Goal: Navigation & Orientation: Understand site structure

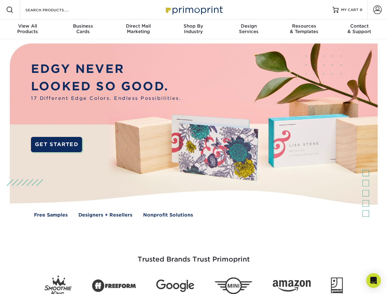
click at [193, 147] on img at bounding box center [193, 135] width 383 height 192
click at [10, 10] on span at bounding box center [9, 9] width 7 height 7
click at [377, 10] on span at bounding box center [377, 10] width 9 height 9
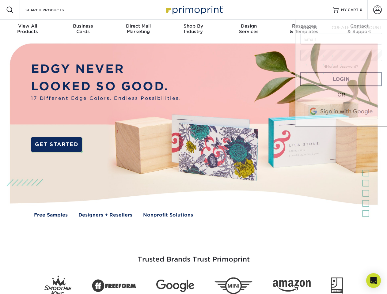
click at [28, 29] on div "View All Products" at bounding box center [27, 28] width 55 height 11
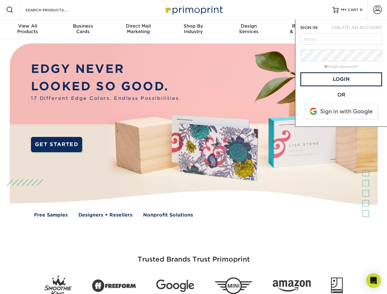
click at [83, 29] on div "Business Cards" at bounding box center [82, 28] width 55 height 11
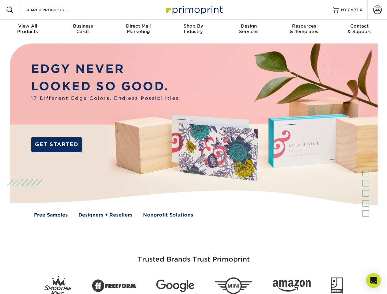
click at [138, 29] on div "Direct Mail Marketing" at bounding box center [138, 28] width 55 height 11
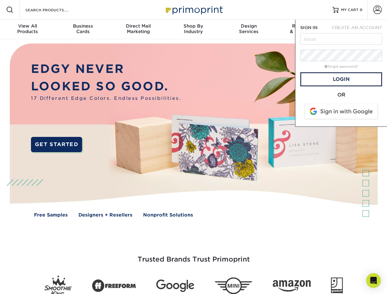
click at [193, 29] on div "Shop By Industry" at bounding box center [193, 28] width 55 height 11
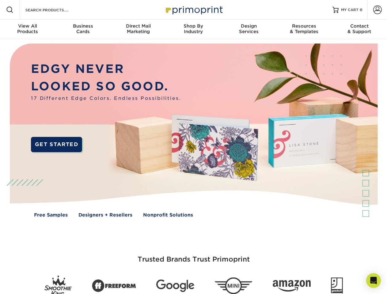
click at [249, 29] on div "Design Services" at bounding box center [248, 28] width 55 height 11
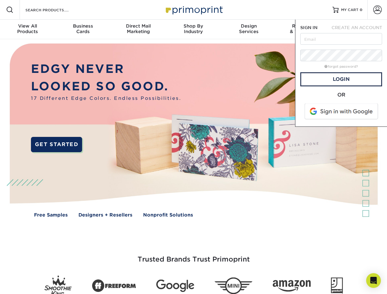
click at [304, 29] on span "SIGN IN" at bounding box center [309, 27] width 17 height 5
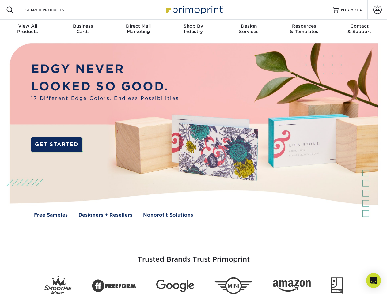
click at [360, 29] on div "Contact & Support" at bounding box center [359, 28] width 55 height 11
